Goal: Task Accomplishment & Management: Use online tool/utility

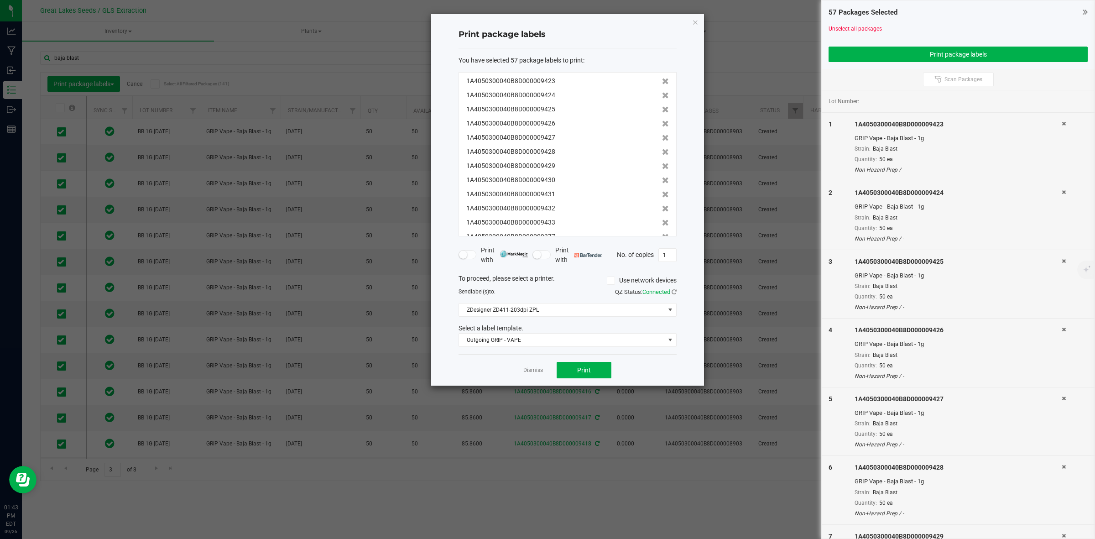
scroll to position [188, 0]
click at [696, 21] on icon "button" at bounding box center [695, 21] width 6 height 11
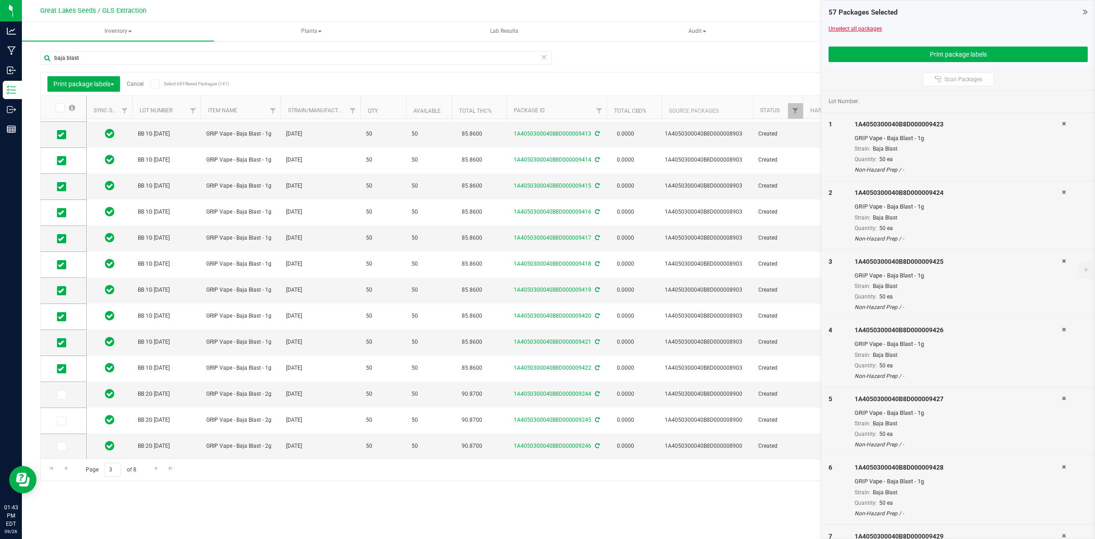
click at [856, 30] on link "Unselect all packages" at bounding box center [854, 29] width 53 height 6
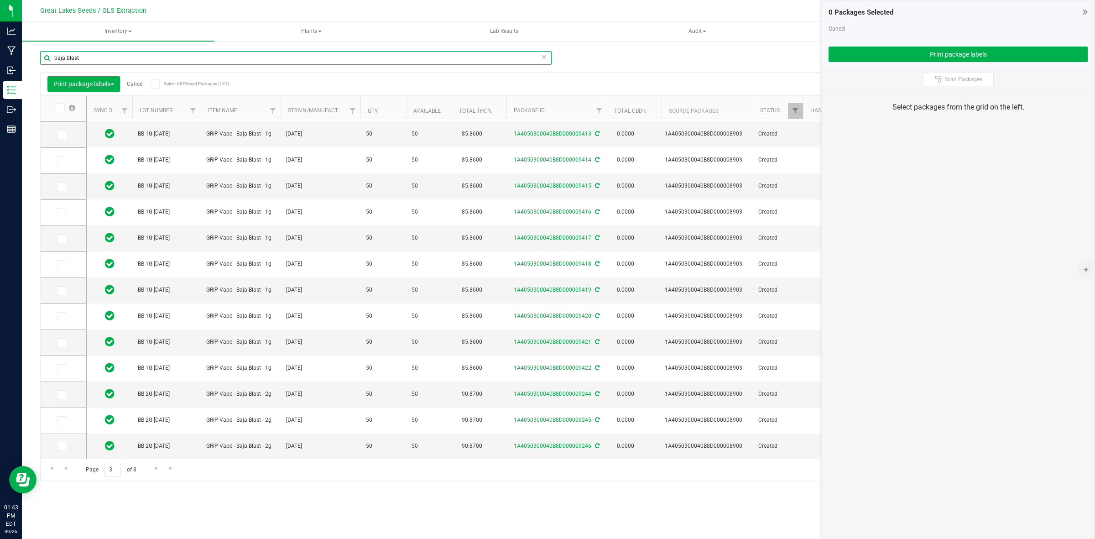
click at [123, 55] on input "baja blast" at bounding box center [295, 58] width 511 height 14
type input "b"
type input "9417"
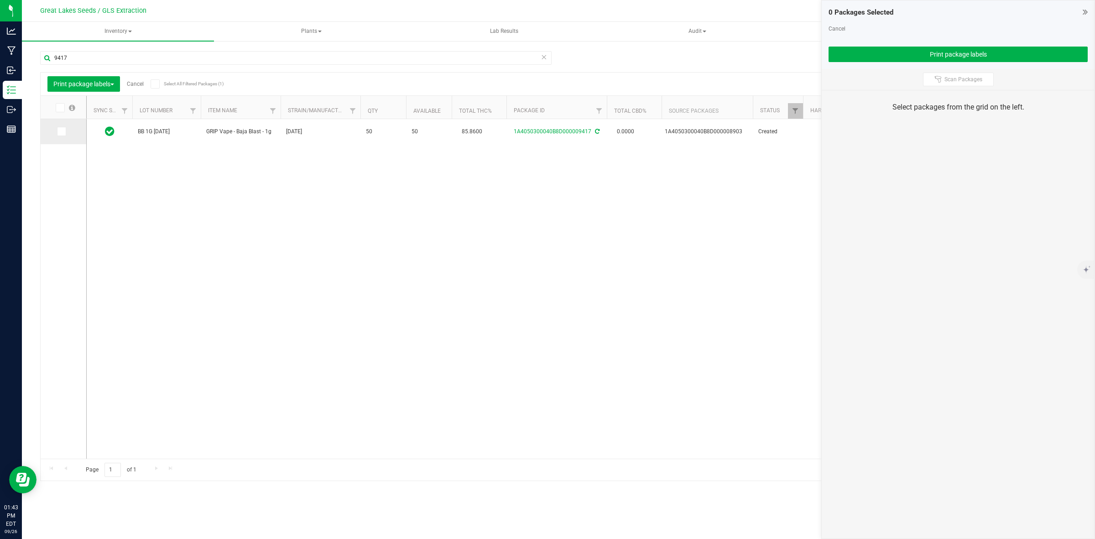
click at [61, 131] on icon at bounding box center [61, 131] width 6 height 0
click at [0, 0] on input "checkbox" at bounding box center [0, 0] width 0 height 0
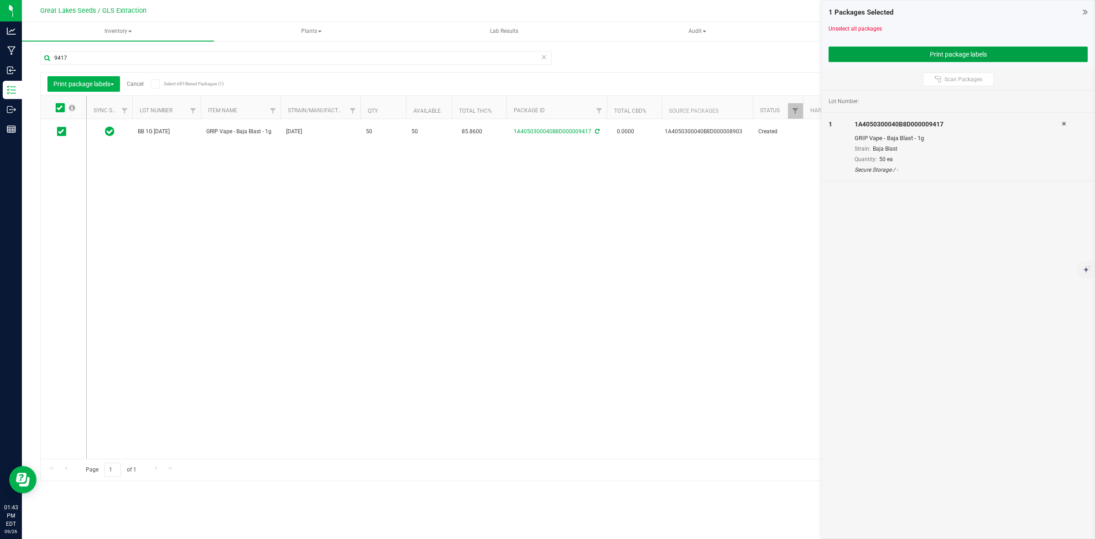
drag, startPoint x: 900, startPoint y: 57, endPoint x: 856, endPoint y: 74, distance: 47.2
click at [899, 57] on button "Print package labels" at bounding box center [957, 55] width 259 height 16
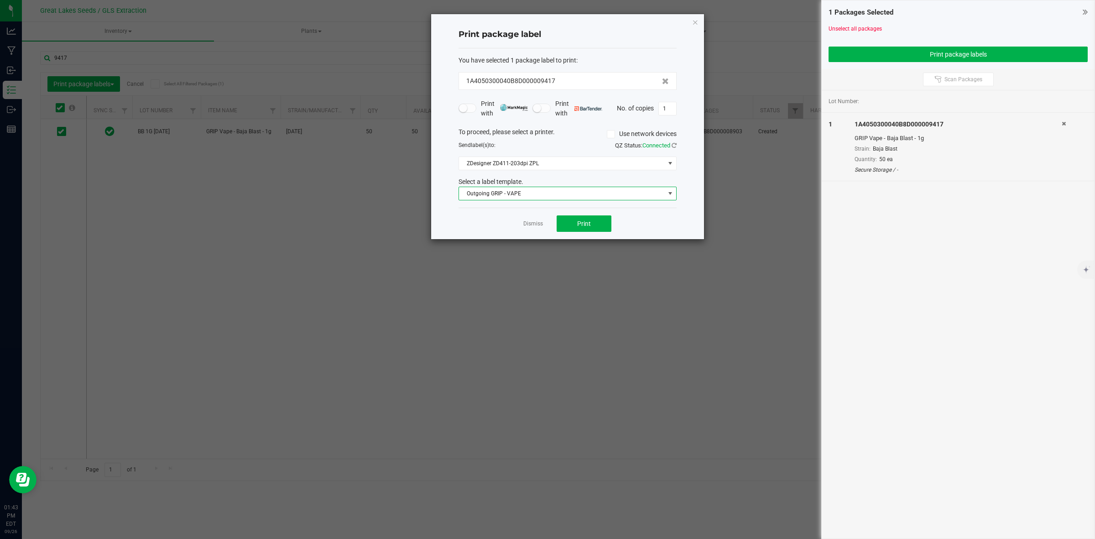
click at [577, 194] on span "Outgoing GRIP - VAPE" at bounding box center [562, 193] width 206 height 13
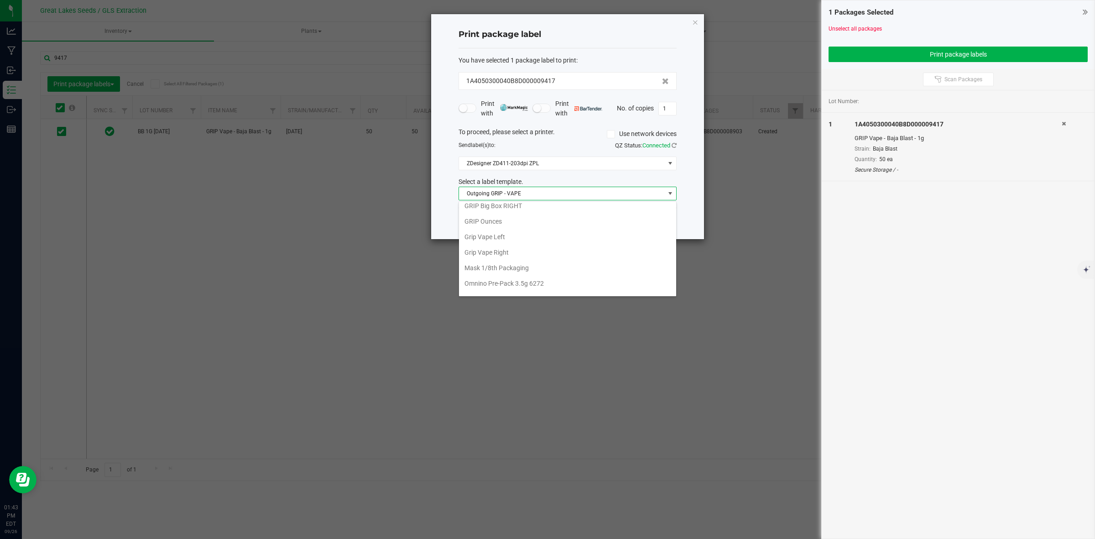
scroll to position [188, 0]
click at [500, 256] on li "Grip Vape Right" at bounding box center [567, 256] width 217 height 16
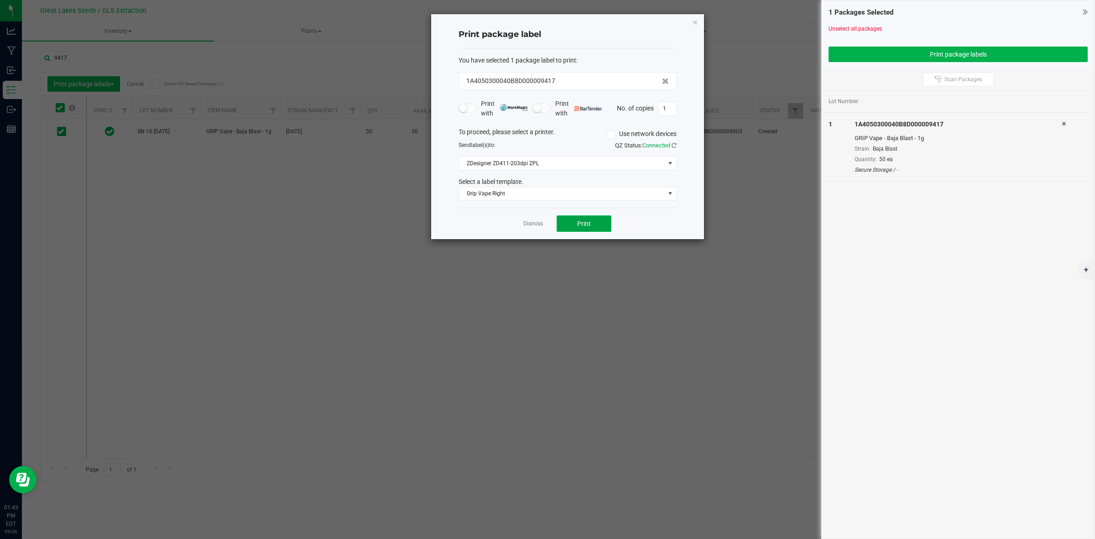
click at [571, 221] on button "Print" at bounding box center [583, 223] width 55 height 16
